Goal: Information Seeking & Learning: Get advice/opinions

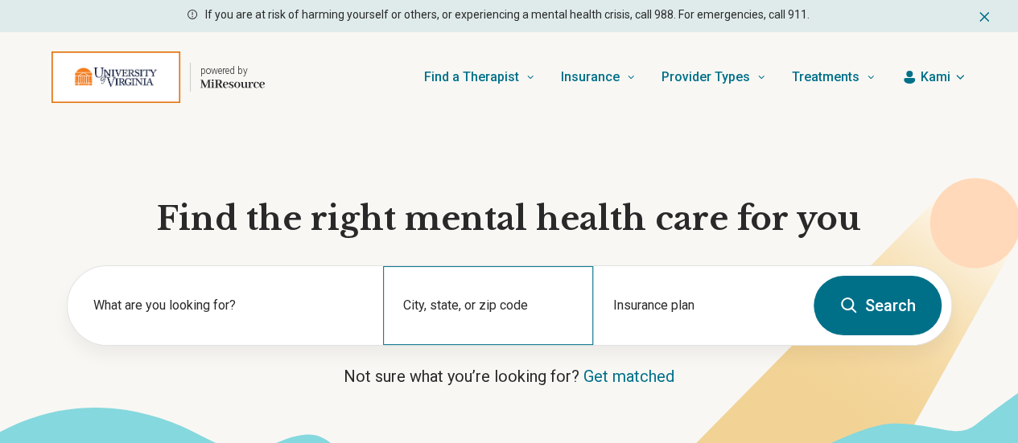
click at [464, 303] on div "City, state, or zip code" at bounding box center [488, 305] width 210 height 79
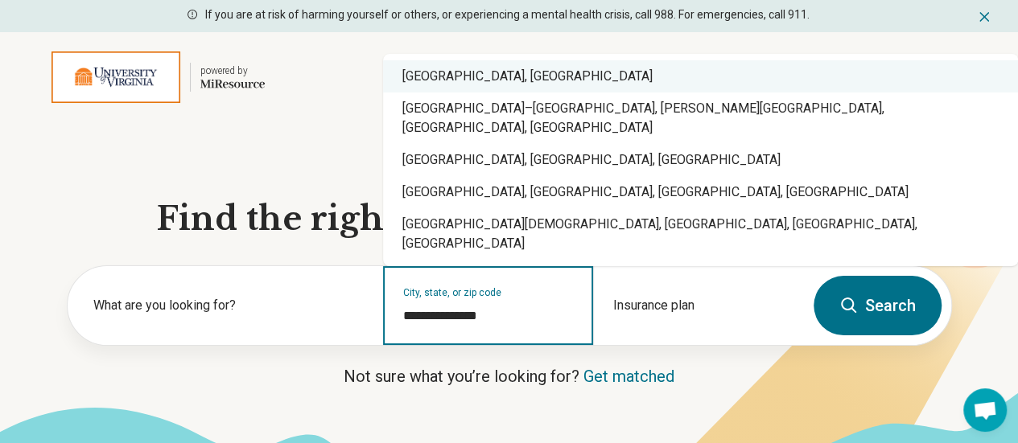
click at [455, 93] on div "Charlottesville, VA" at bounding box center [700, 76] width 635 height 32
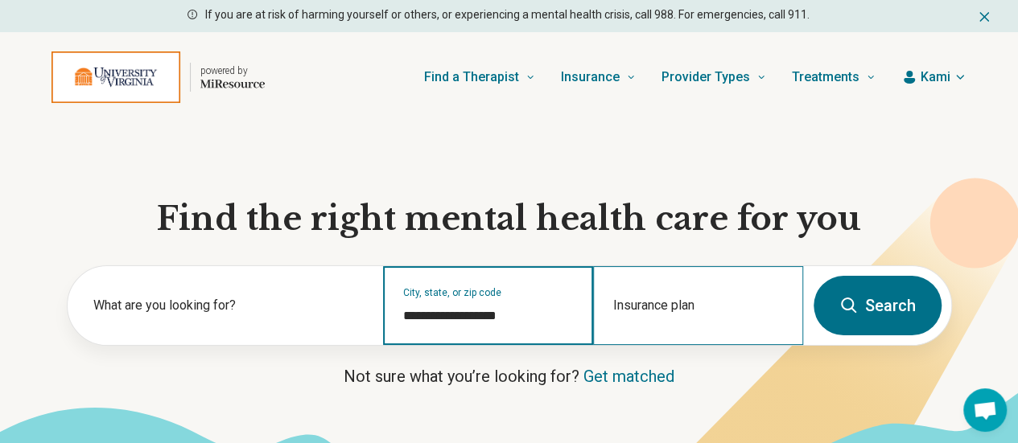
type input "**********"
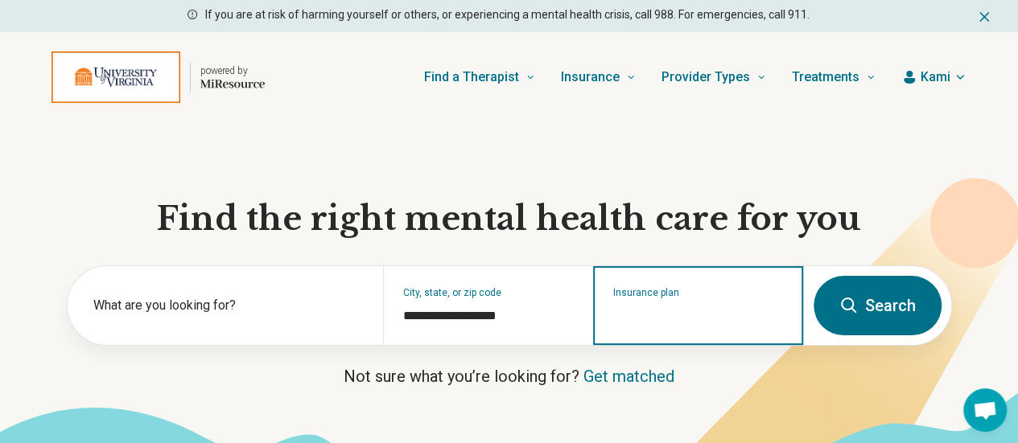
click at [690, 315] on input "Insurance plan" at bounding box center [698, 316] width 171 height 19
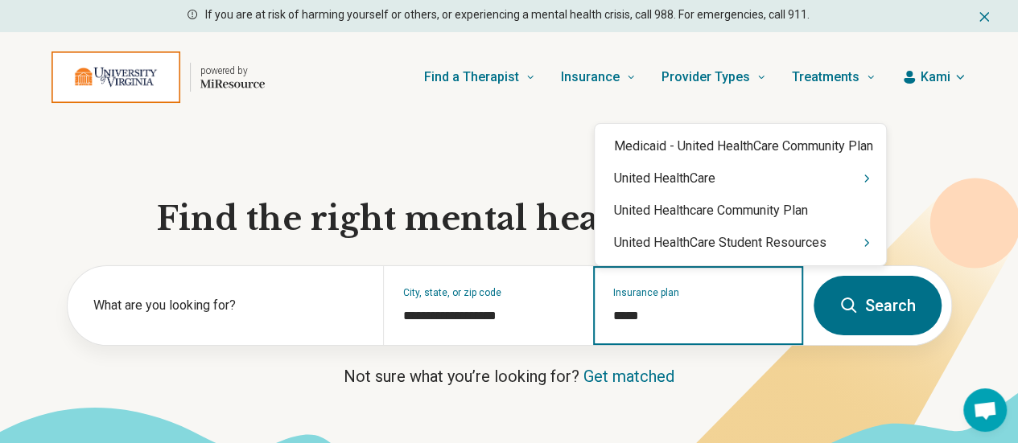
type input "******"
click at [703, 241] on div "United HealthCare Student Resources" at bounding box center [740, 243] width 291 height 32
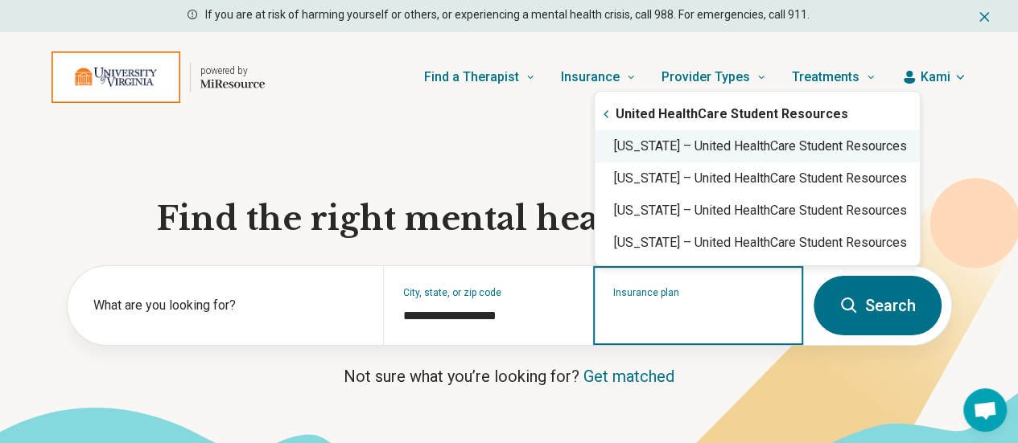
click at [703, 149] on div "Virginia – United HealthCare Student Resources" at bounding box center [757, 146] width 325 height 32
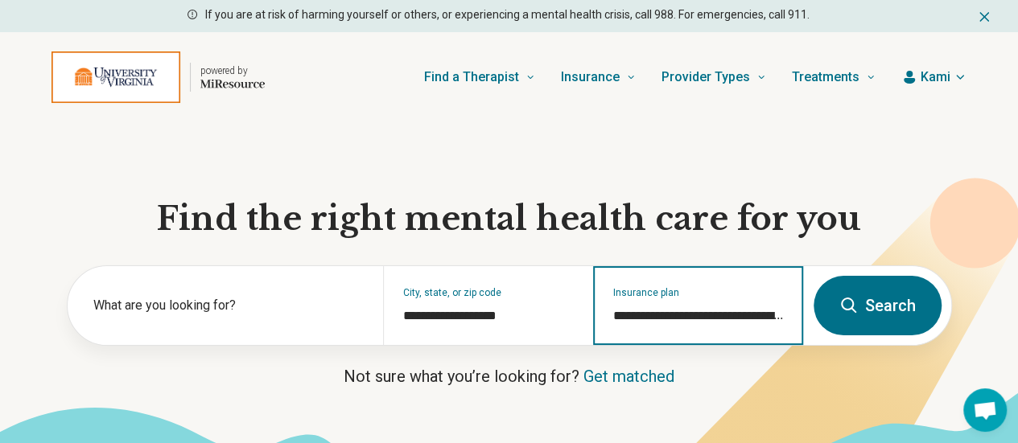
type input "**********"
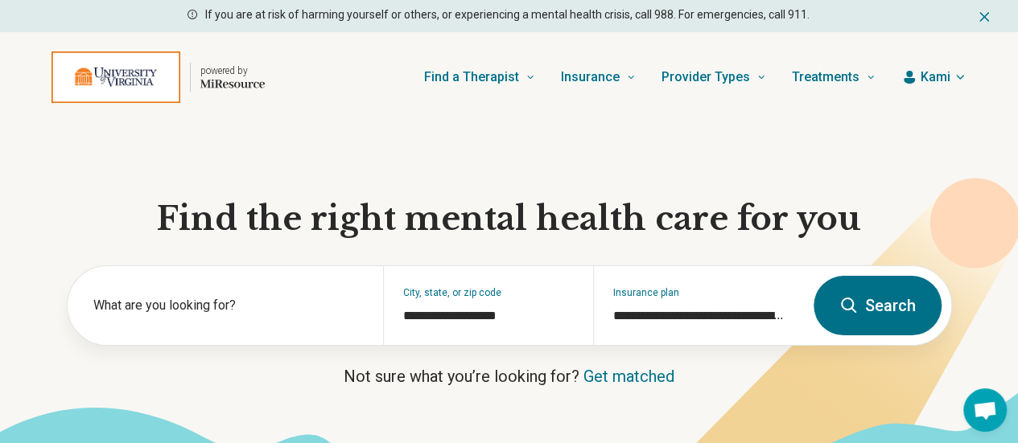
click at [905, 318] on button "Search" at bounding box center [878, 306] width 128 height 60
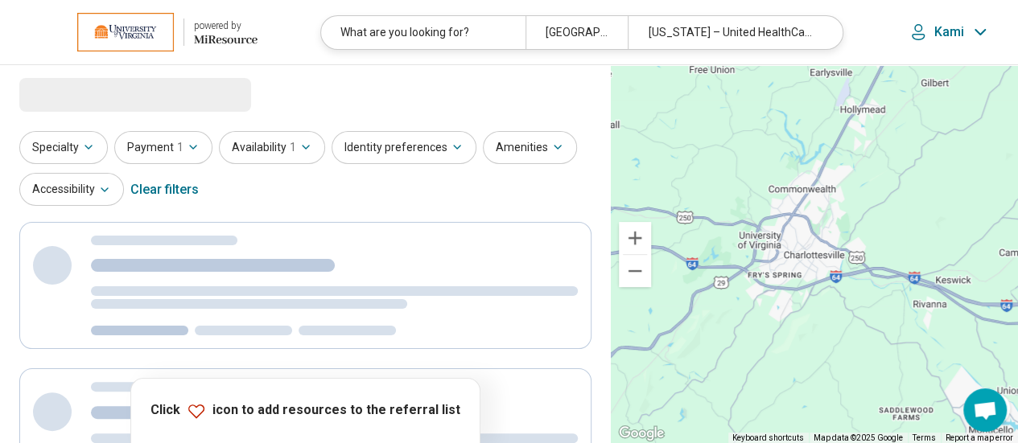
select select "***"
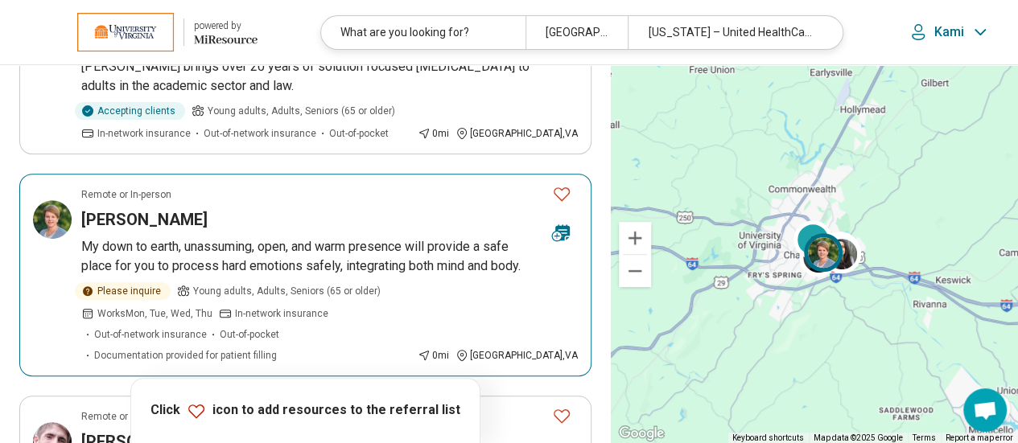
scroll to position [161, 0]
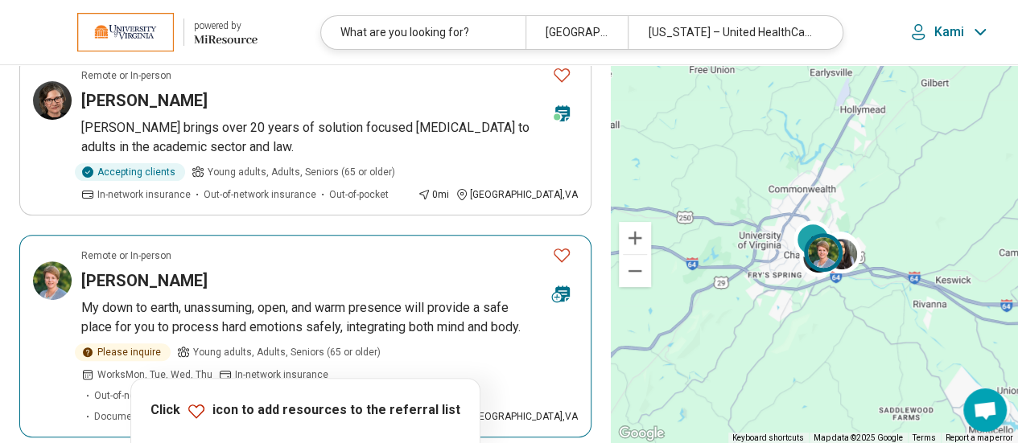
click at [224, 302] on p "My down to earth, unassuming, open, and warm presence will provide a safe place…" at bounding box center [329, 318] width 497 height 39
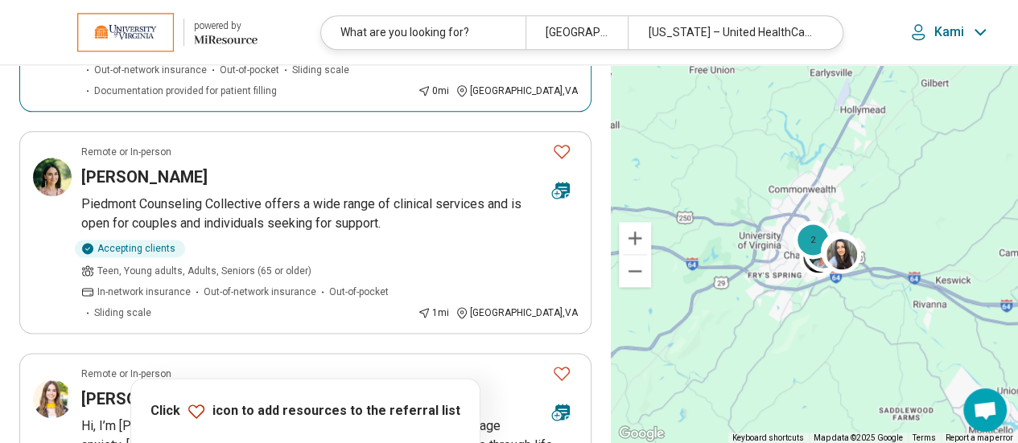
scroll to position [954, 0]
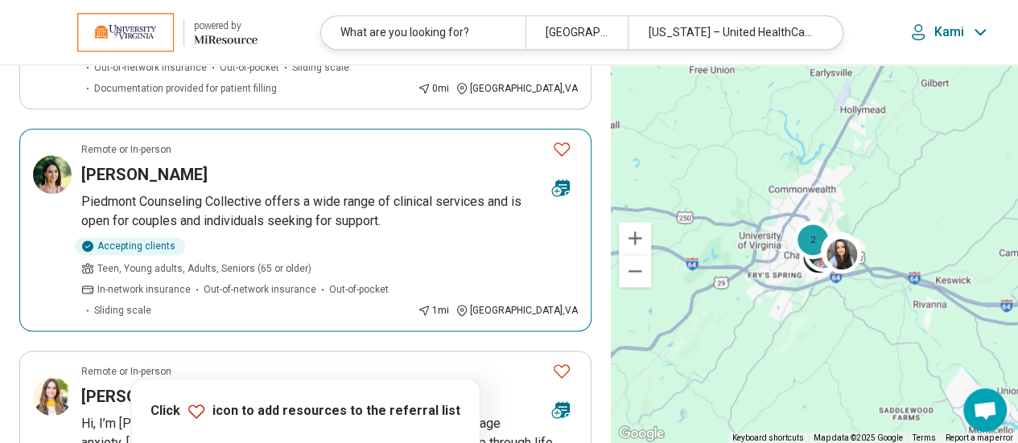
click at [274, 188] on article "Remote or In-person Sidney Hall Piedmont Counseling Collective offers a wide ra…" at bounding box center [305, 230] width 572 height 203
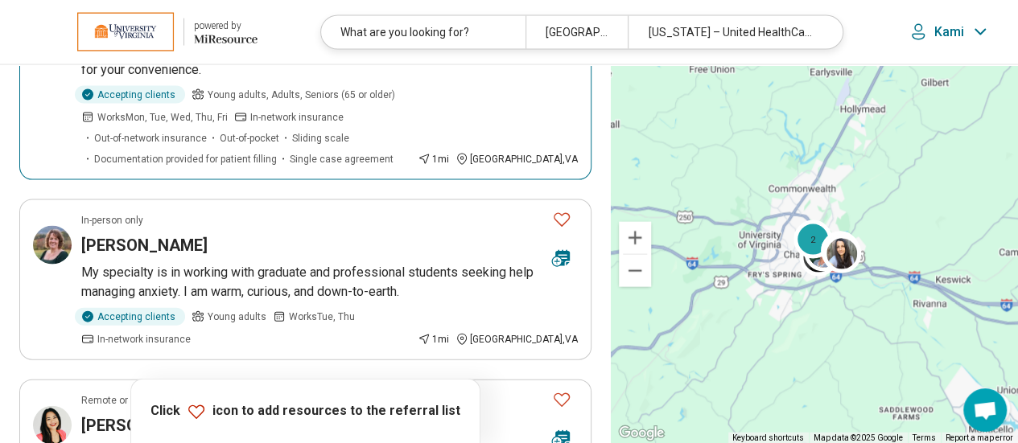
scroll to position [1612, 0]
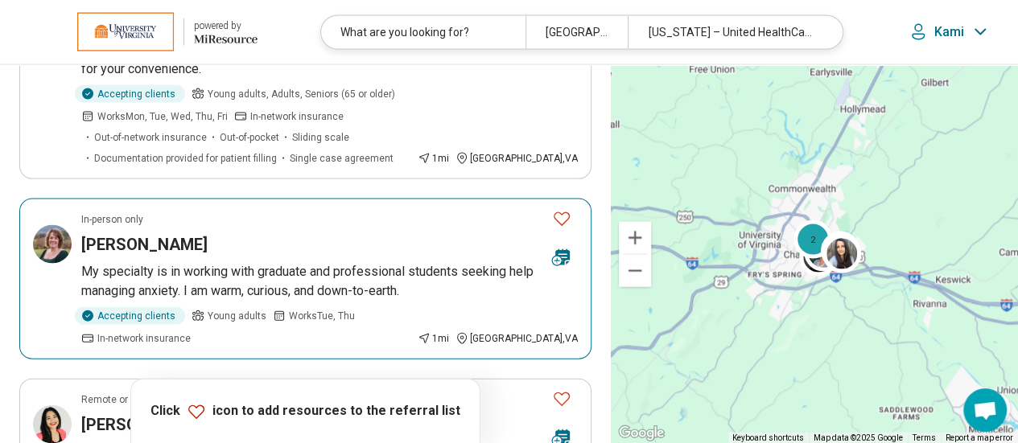
click at [264, 262] on p "My specialty is in working with graduate and professional students seeking help…" at bounding box center [329, 281] width 497 height 39
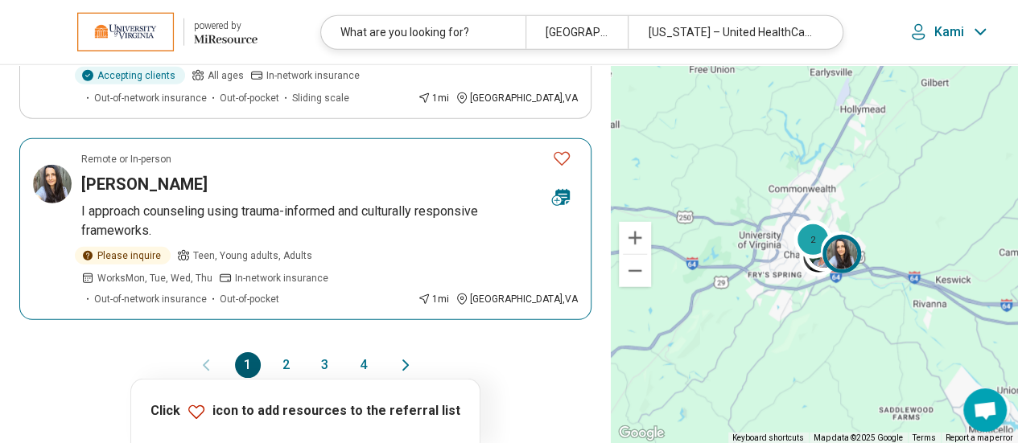
scroll to position [2034, 0]
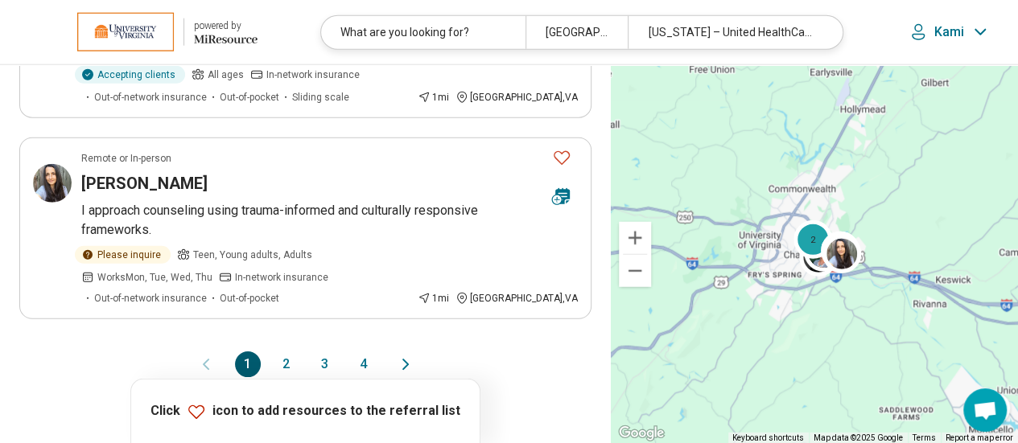
click at [283, 352] on button "2" at bounding box center [287, 365] width 26 height 26
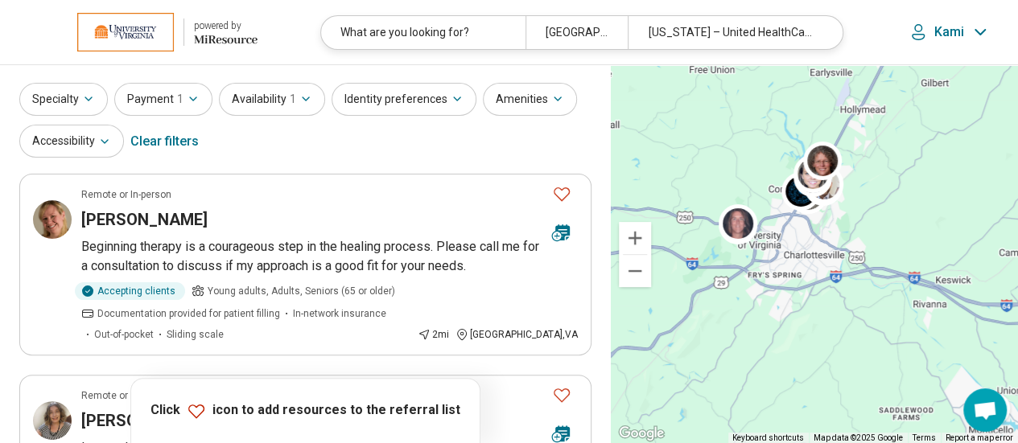
scroll to position [38, 0]
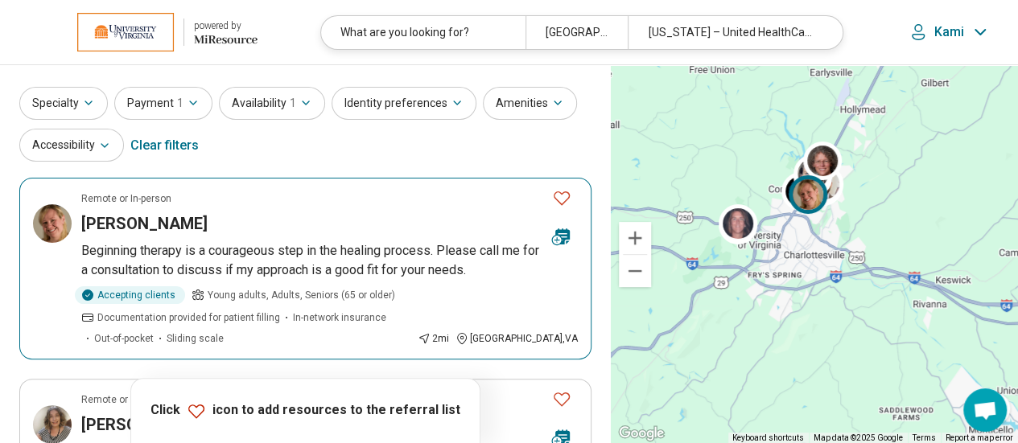
click at [235, 248] on p "Beginning therapy is a courageous step in the healing process. Please call me f…" at bounding box center [329, 260] width 497 height 39
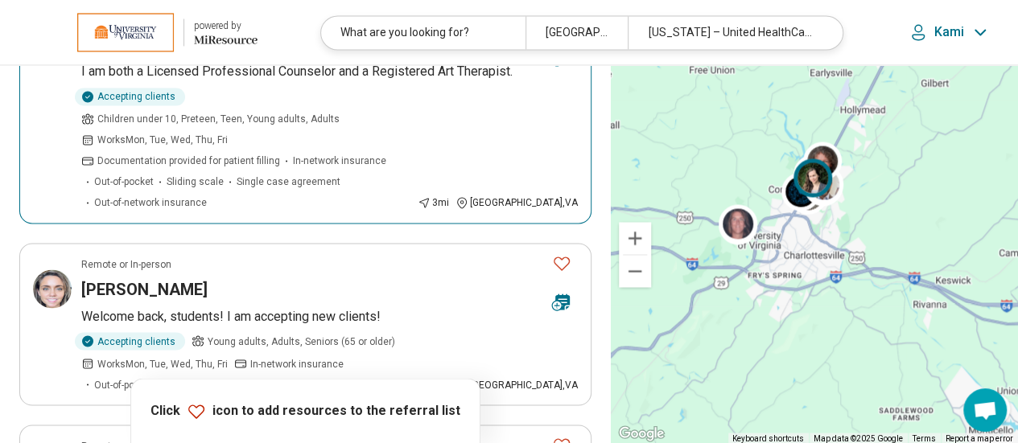
scroll to position [1307, 0]
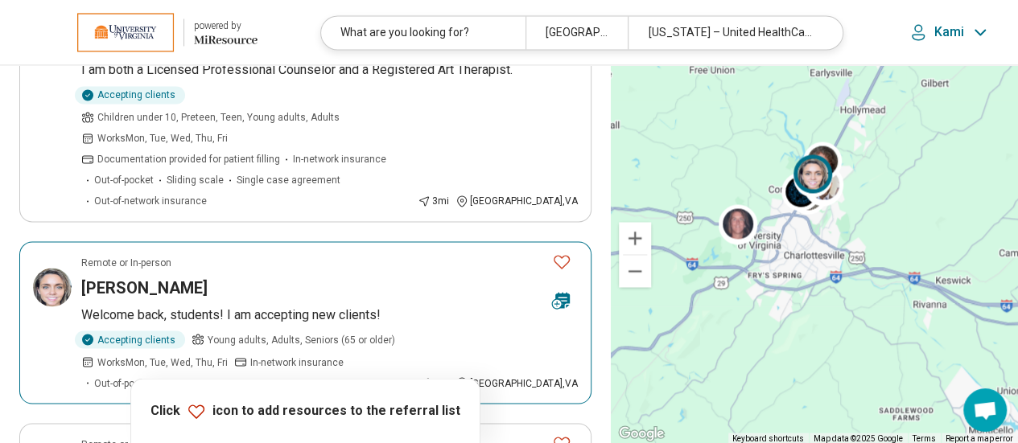
click at [241, 241] on article "Remote or In-person Lauren Lynn Welcome back, students! I am accepting new clie…" at bounding box center [305, 322] width 572 height 163
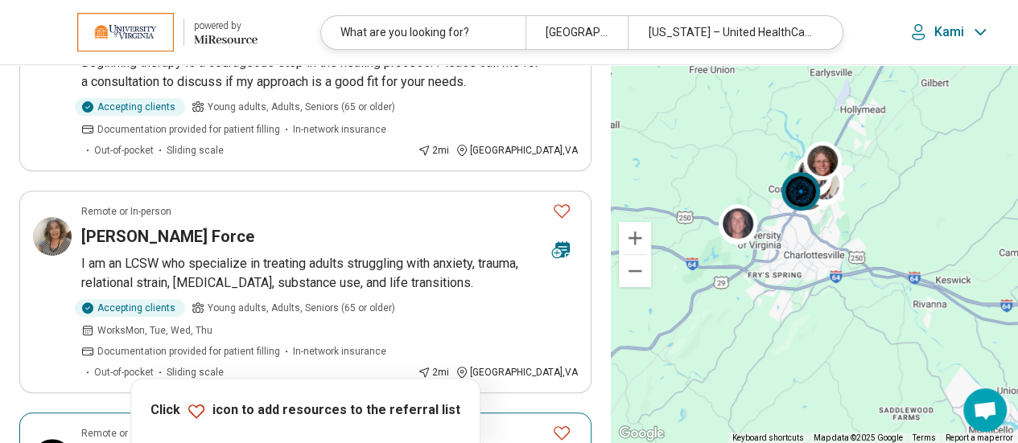
scroll to position [0, 0]
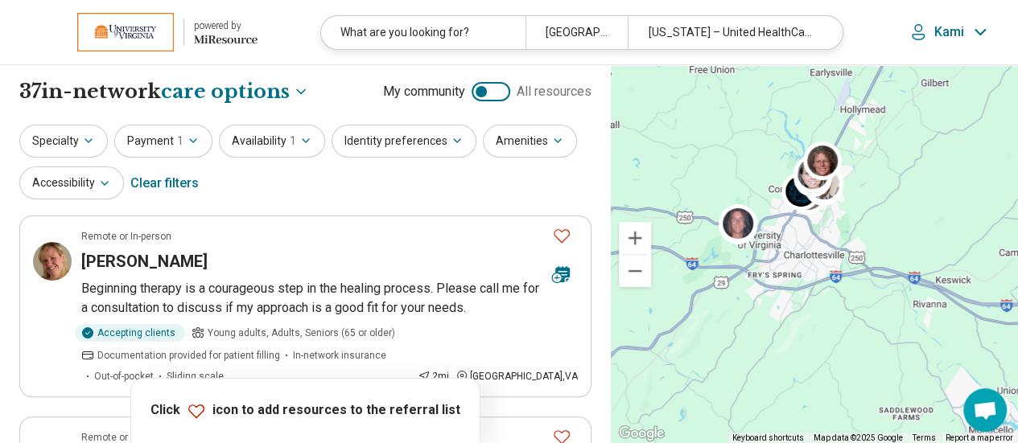
drag, startPoint x: 119, startPoint y: 31, endPoint x: 28, endPoint y: 35, distance: 91.0
click at [28, 35] on div at bounding box center [100, 32] width 148 height 39
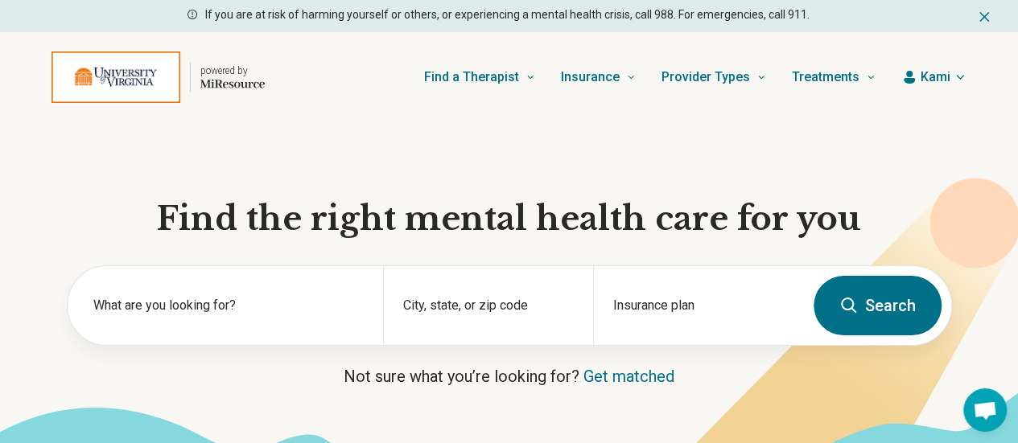
select select "***"
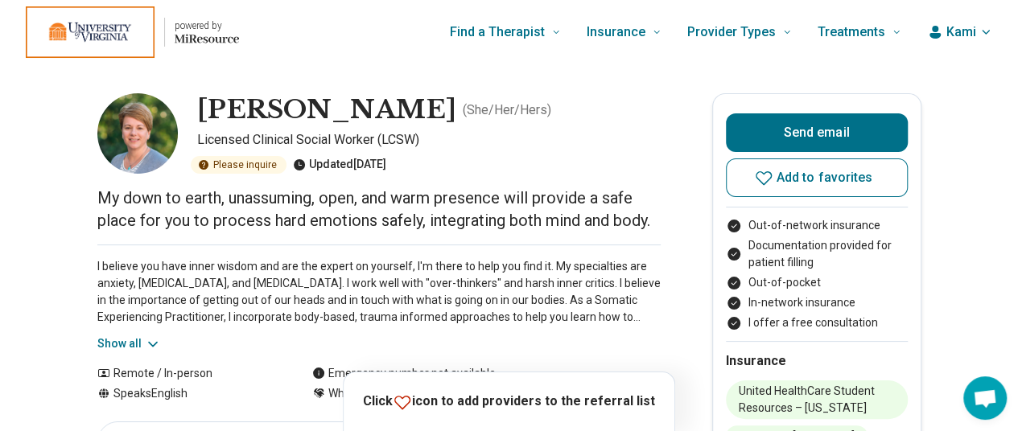
click at [128, 339] on button "Show all" at bounding box center [129, 344] width 64 height 17
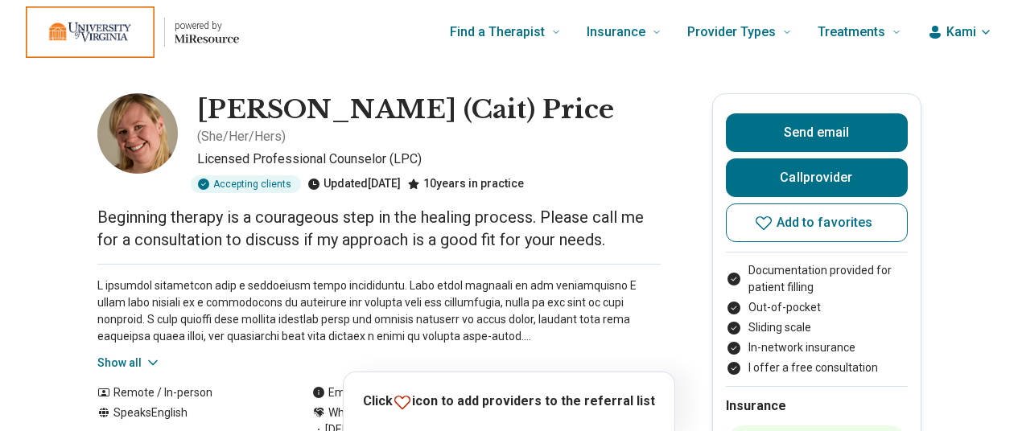
scroll to position [84, 0]
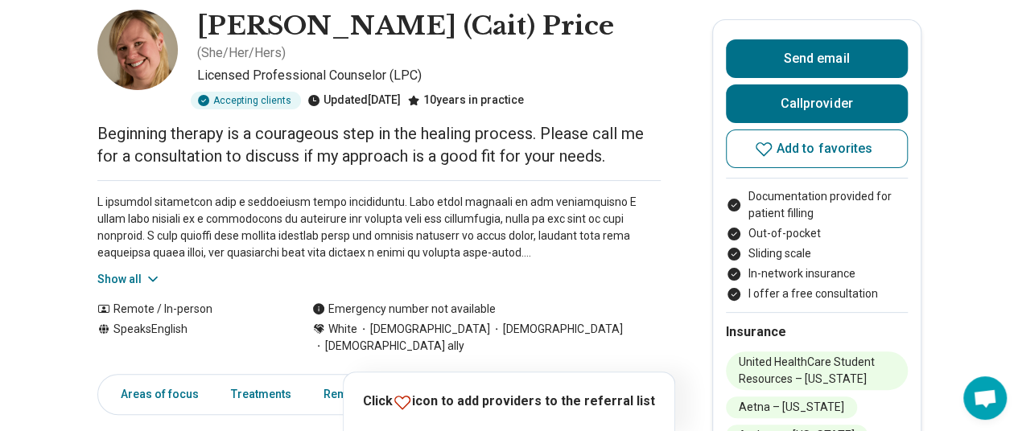
click at [116, 271] on button "Show all" at bounding box center [129, 279] width 64 height 17
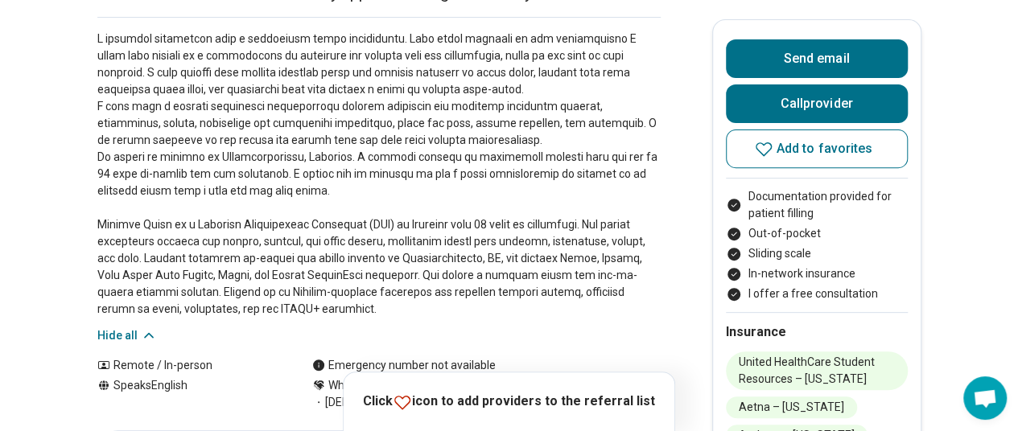
scroll to position [246, 0]
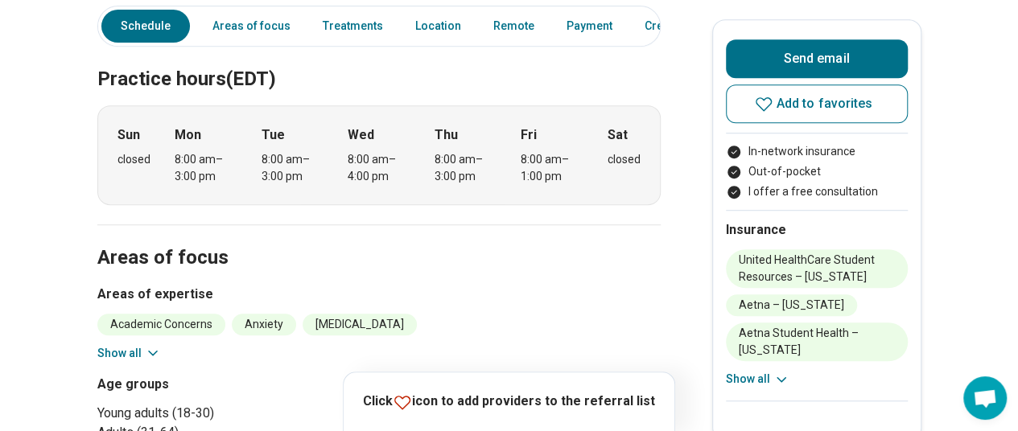
scroll to position [522, 10]
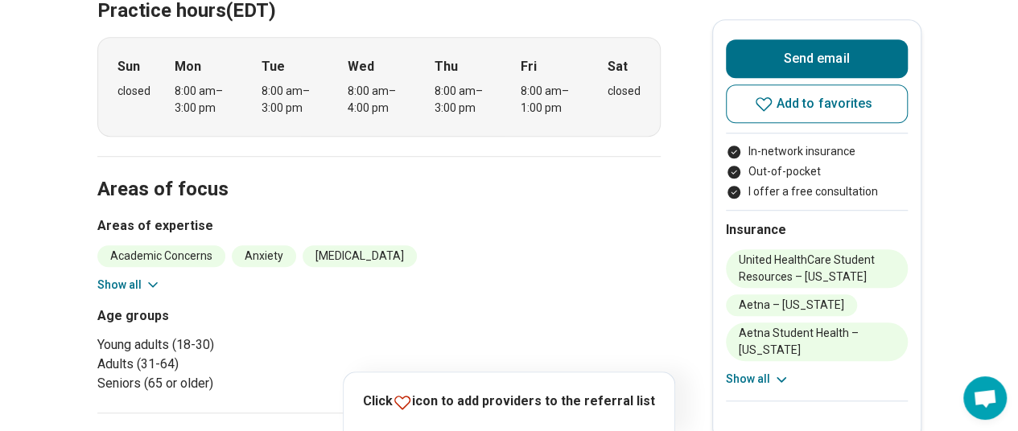
click at [124, 277] on button "Show all" at bounding box center [129, 285] width 64 height 17
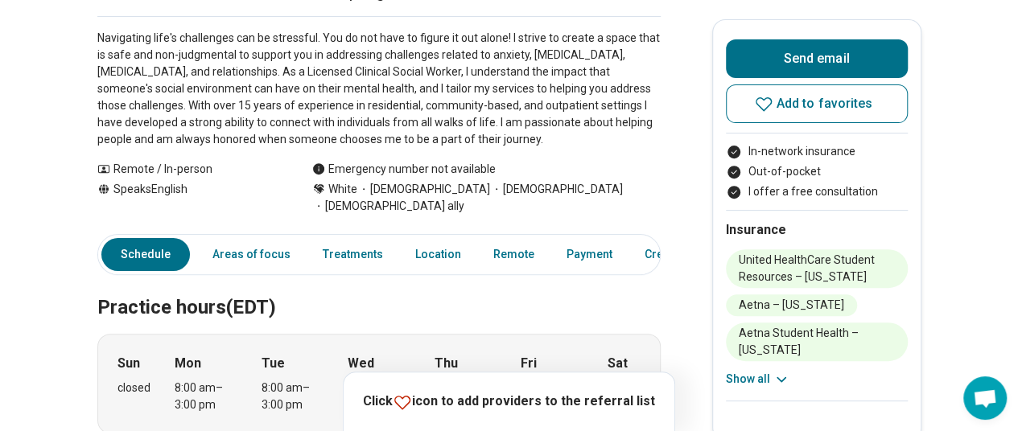
scroll to position [0, 12]
